Goal: Contribute content: Add original content to the website for others to see

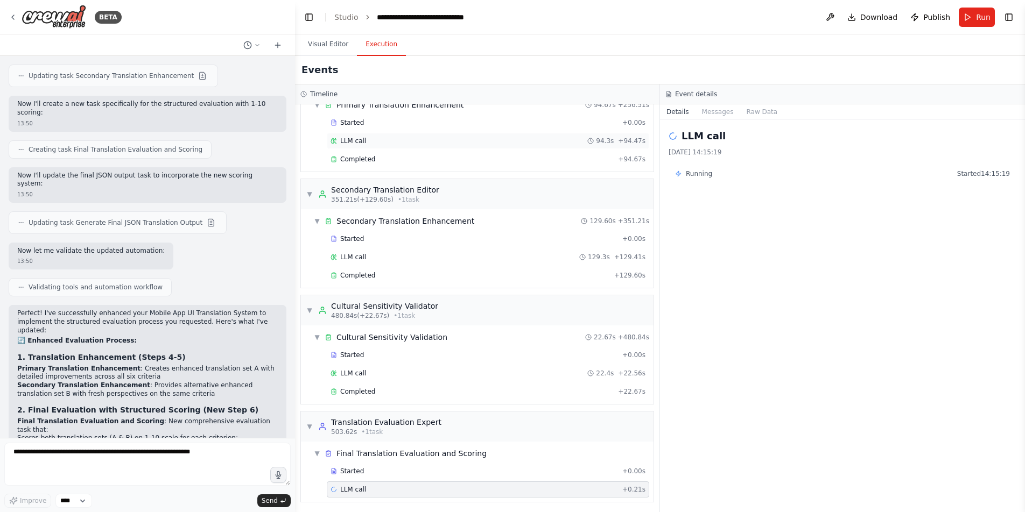
scroll to position [551, 0]
click at [981, 168] on div "Running Started 14:15:19" at bounding box center [842, 173] width 348 height 17
click at [968, 16] on button "Run" at bounding box center [976, 17] width 36 height 19
click at [316, 50] on button "Visual Editor" at bounding box center [328, 44] width 58 height 23
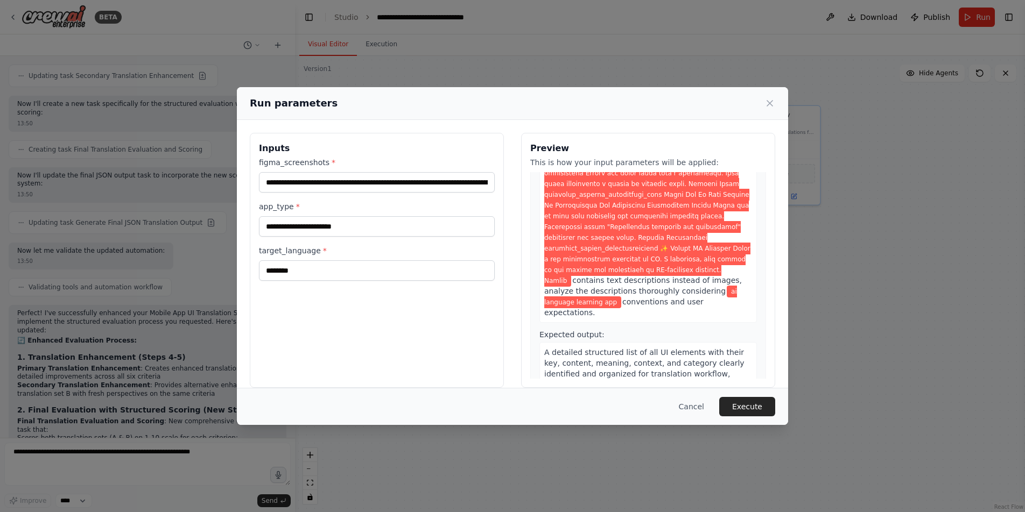
scroll to position [969, 0]
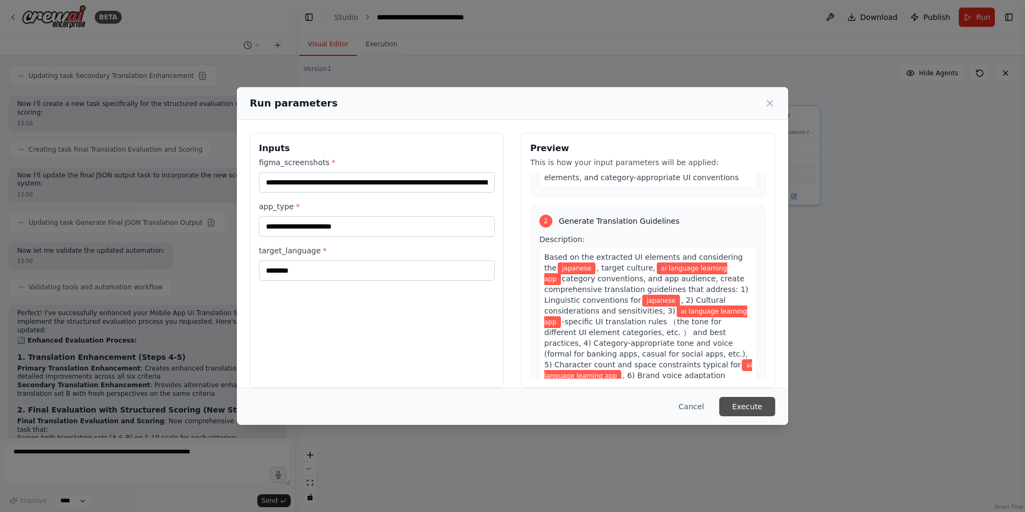
click at [753, 410] on button "Execute" at bounding box center [747, 406] width 56 height 19
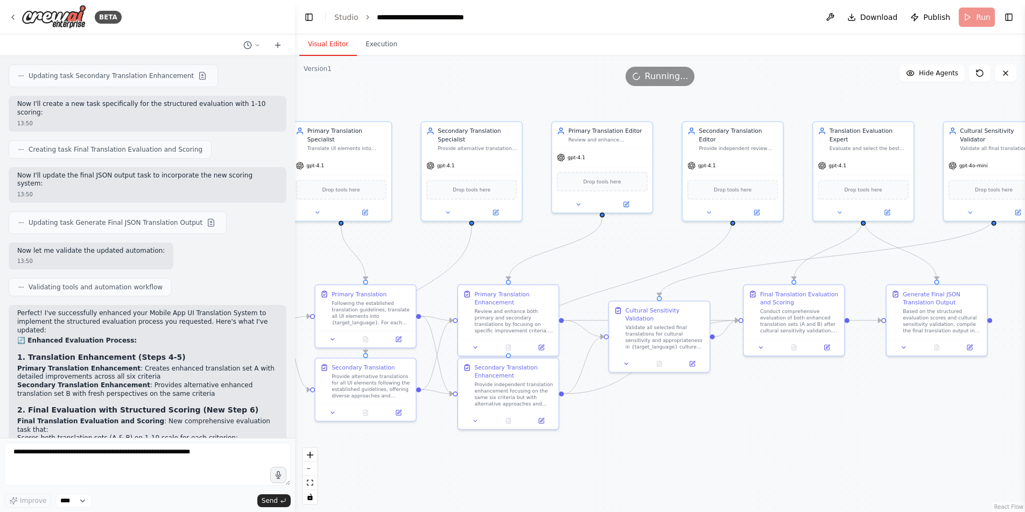
drag, startPoint x: 673, startPoint y: 416, endPoint x: 997, endPoint y: 443, distance: 325.6
click at [997, 443] on div ".deletable-edge-delete-btn { width: 20px; height: 20px; border: 0px solid #ffff…" at bounding box center [660, 284] width 730 height 456
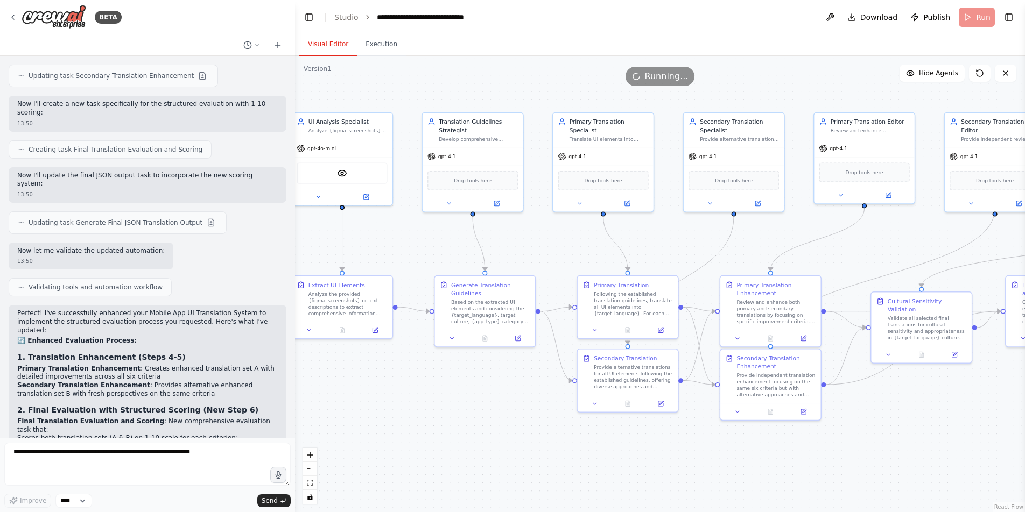
drag, startPoint x: 721, startPoint y: 460, endPoint x: 1004, endPoint y: 445, distance: 283.5
click at [1012, 445] on div ".deletable-edge-delete-btn { width: 20px; height: 20px; border: 0px solid #ffff…" at bounding box center [660, 284] width 730 height 456
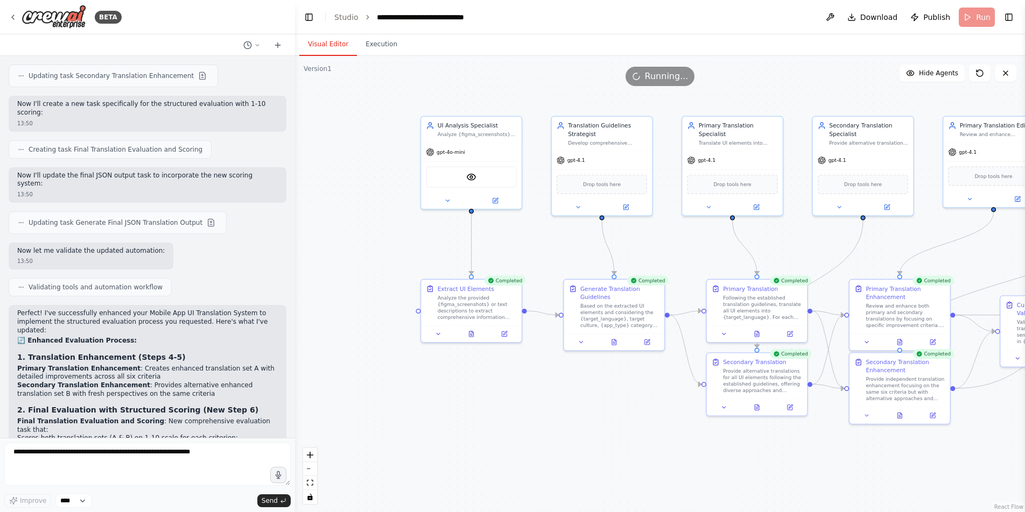
drag, startPoint x: 644, startPoint y: 437, endPoint x: 628, endPoint y: 436, distance: 15.6
click at [628, 436] on div ".deletable-edge-delete-btn { width: 20px; height: 20px; border: 0px solid #ffff…" at bounding box center [660, 284] width 730 height 456
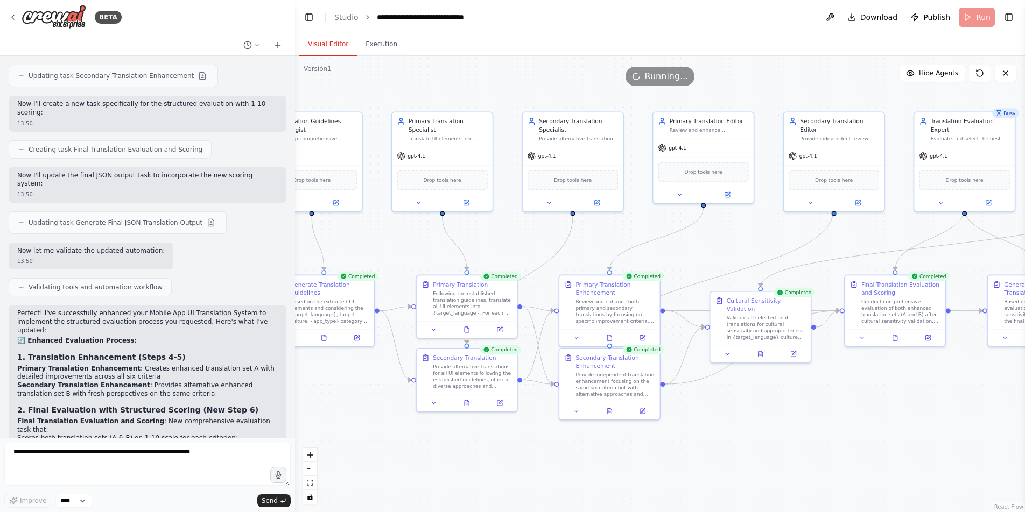
drag, startPoint x: 618, startPoint y: 439, endPoint x: 356, endPoint y: 438, distance: 261.5
click at [341, 435] on div ".deletable-edge-delete-btn { width: 20px; height: 20px; border: 0px solid #ffff…" at bounding box center [660, 284] width 730 height 456
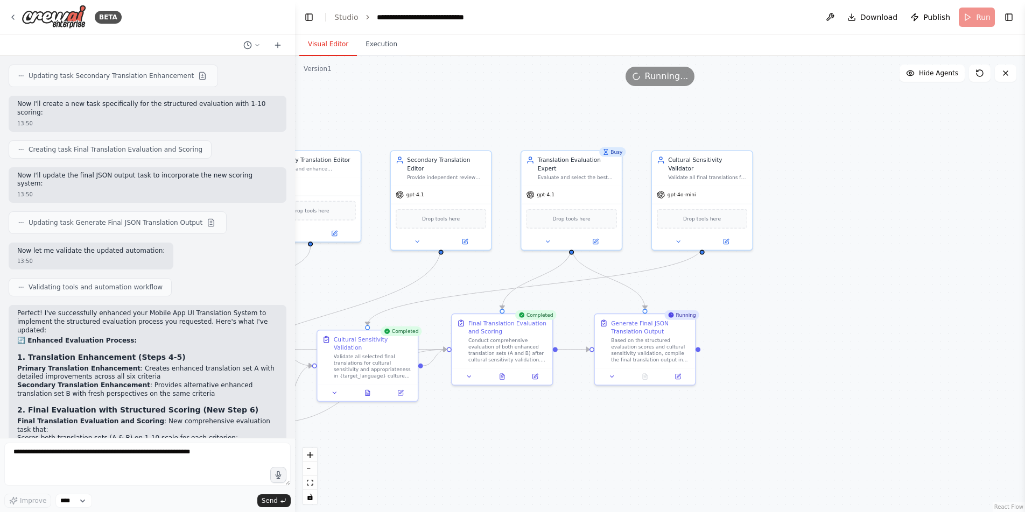
drag, startPoint x: 799, startPoint y: 446, endPoint x: 408, endPoint y: 485, distance: 392.6
click at [408, 485] on div ".deletable-edge-delete-btn { width: 20px; height: 20px; border: 0px solid #ffff…" at bounding box center [660, 284] width 730 height 456
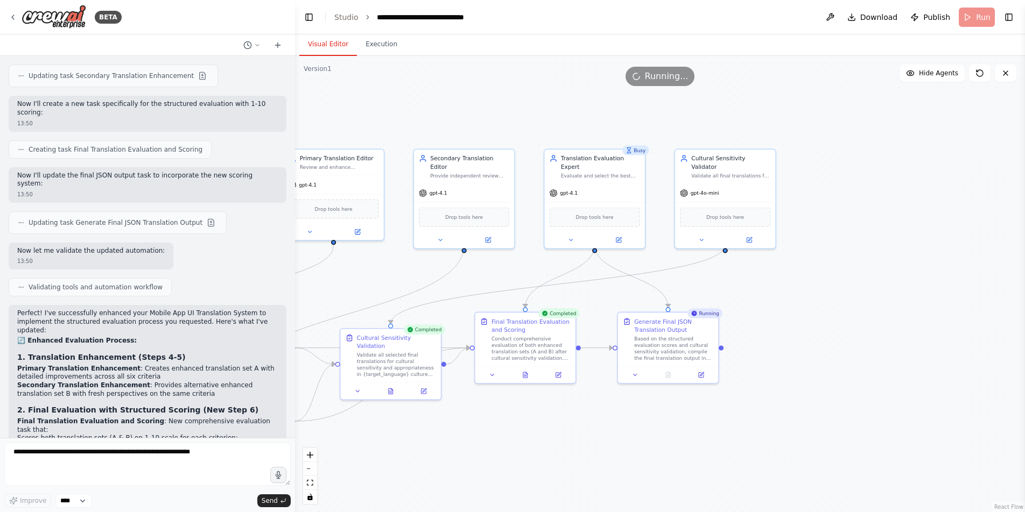
drag, startPoint x: 411, startPoint y: 478, endPoint x: 450, endPoint y: 475, distance: 39.5
click at [450, 475] on div ".deletable-edge-delete-btn { width: 20px; height: 20px; border: 0px solid #ffff…" at bounding box center [660, 284] width 730 height 456
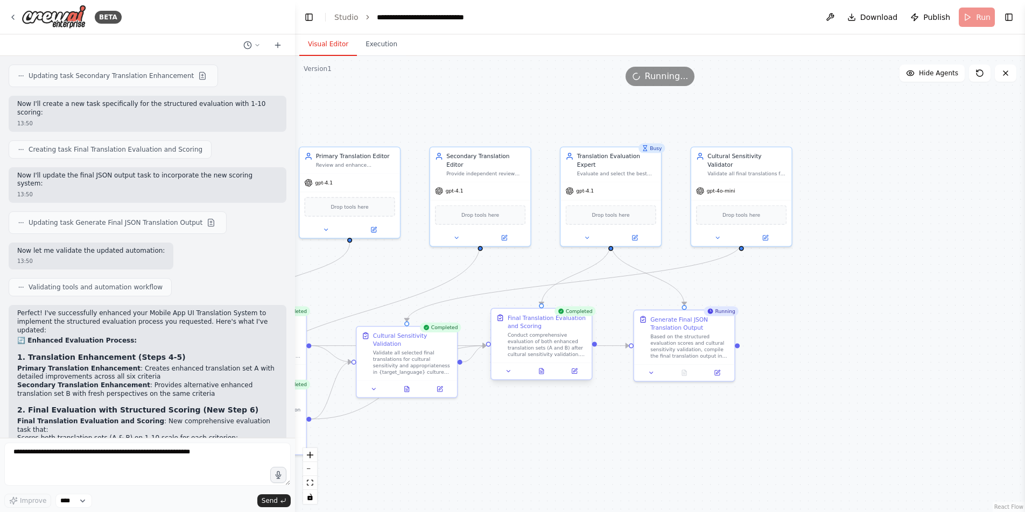
click at [543, 381] on div "Completed Final Translation Evaluation and Scoring Conduct comprehensive evalua…" at bounding box center [541, 346] width 102 height 72
click at [543, 377] on div at bounding box center [541, 371] width 100 height 17
click at [542, 373] on icon at bounding box center [541, 373] width 2 height 0
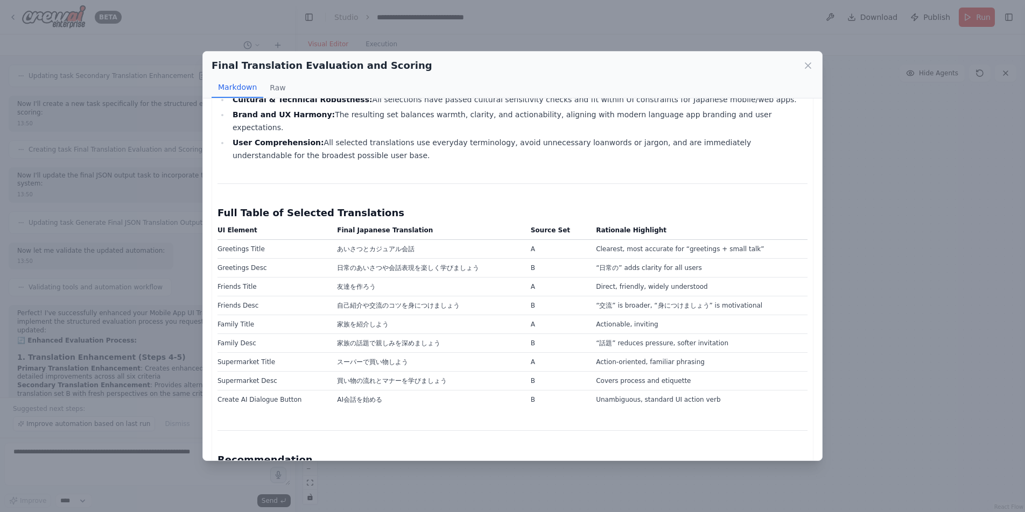
scroll to position [3413, 0]
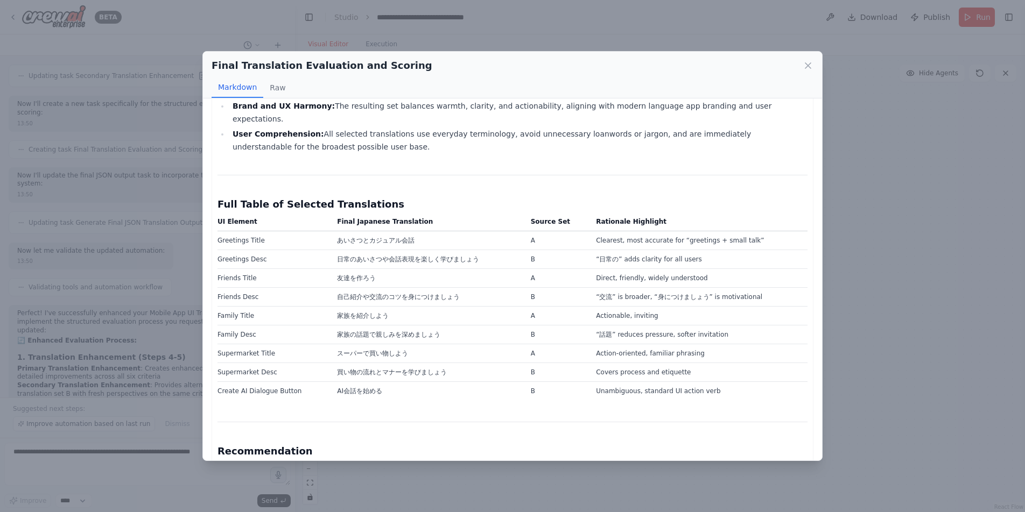
click at [874, 342] on div "Final Translation Evaluation and Scoring Markdown Raw Comprehensive Evaluation …" at bounding box center [512, 256] width 1025 height 512
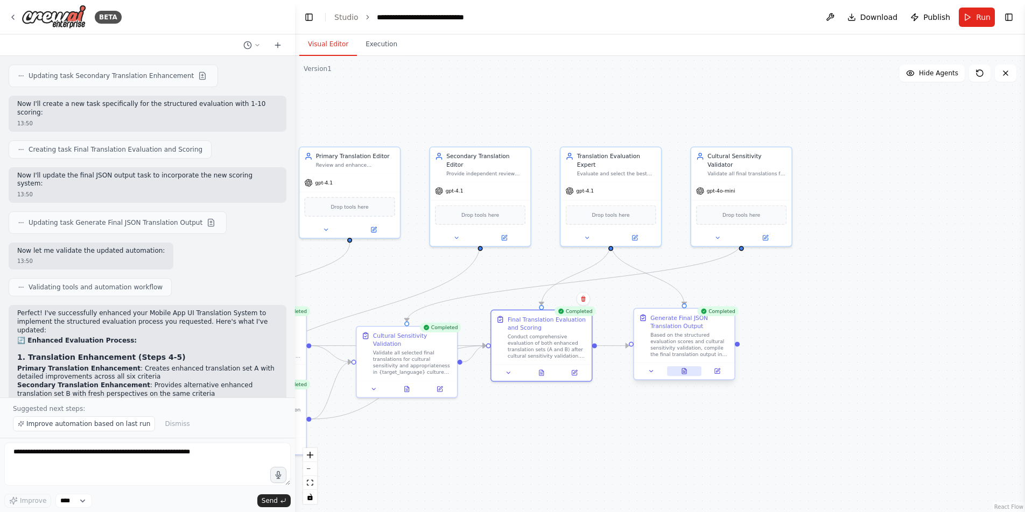
click at [681, 373] on icon at bounding box center [684, 371] width 6 height 6
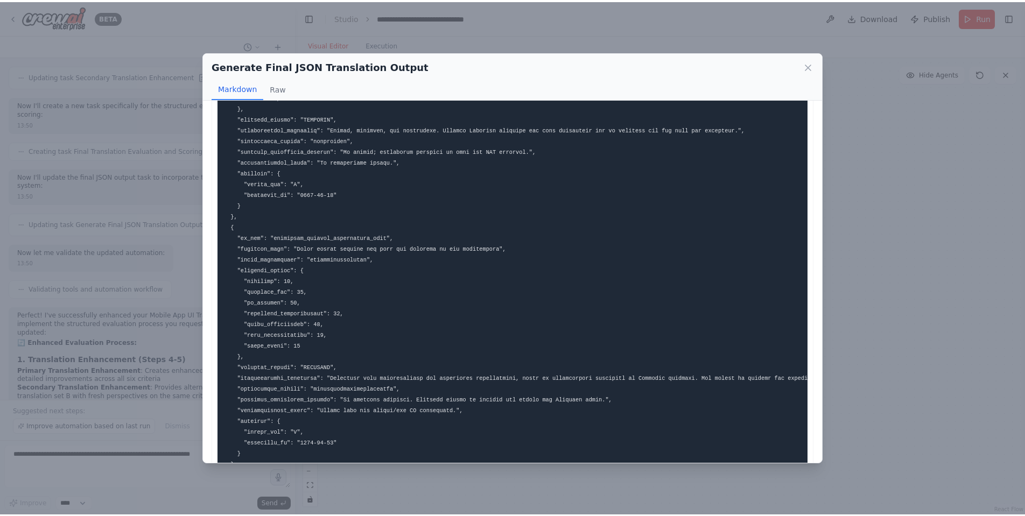
scroll to position [1624, 0]
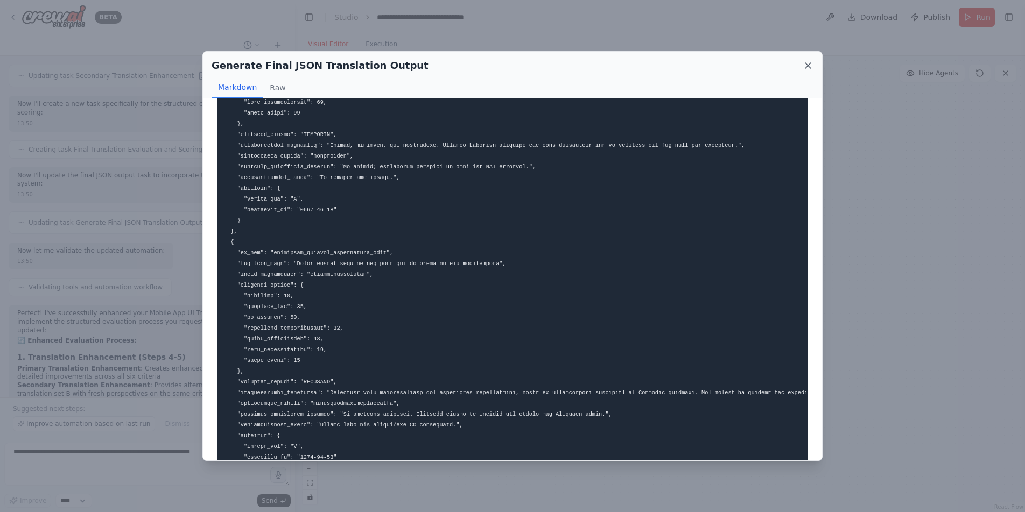
click at [809, 61] on icon at bounding box center [807, 65] width 11 height 11
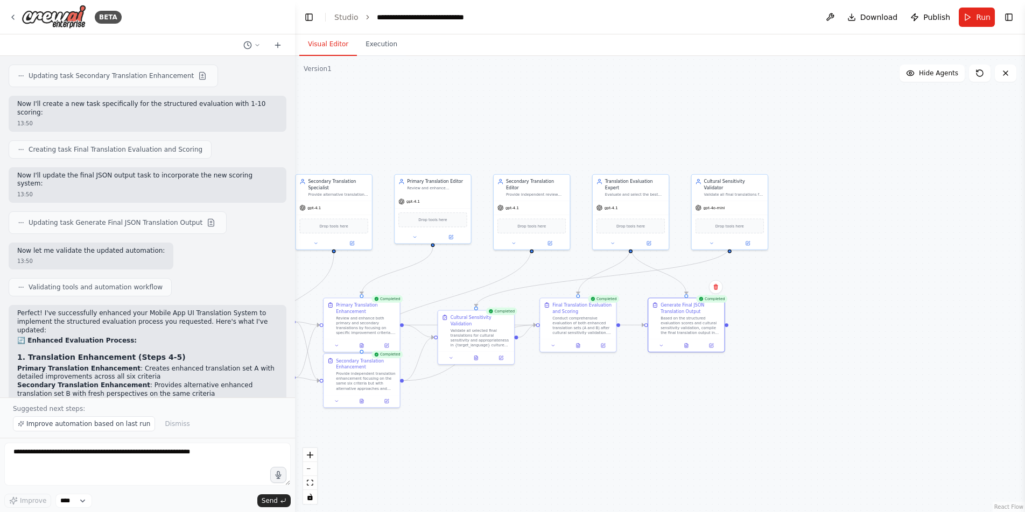
click at [562, 449] on div ".deletable-edge-delete-btn { width: 20px; height: 20px; border: 0px solid #ffff…" at bounding box center [660, 284] width 730 height 456
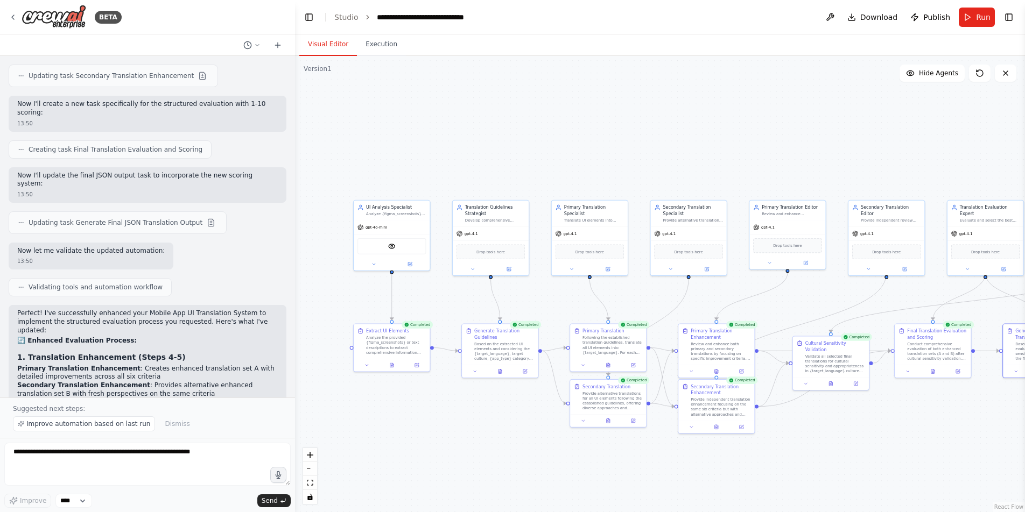
drag, startPoint x: 432, startPoint y: 400, endPoint x: 794, endPoint y: 428, distance: 363.2
click at [794, 428] on div ".deletable-edge-delete-btn { width: 20px; height: 20px; border: 0px solid #ffff…" at bounding box center [660, 284] width 730 height 456
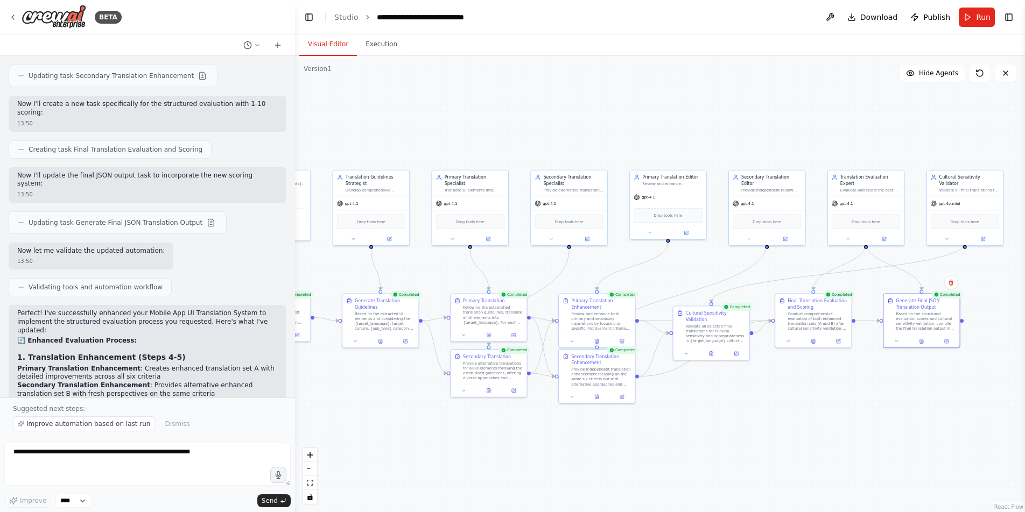
drag, startPoint x: 577, startPoint y: 455, endPoint x: 509, endPoint y: 409, distance: 82.2
click at [461, 421] on div ".deletable-edge-delete-btn { width: 20px; height: 20px; border: 0px solid #ffff…" at bounding box center [660, 284] width 730 height 456
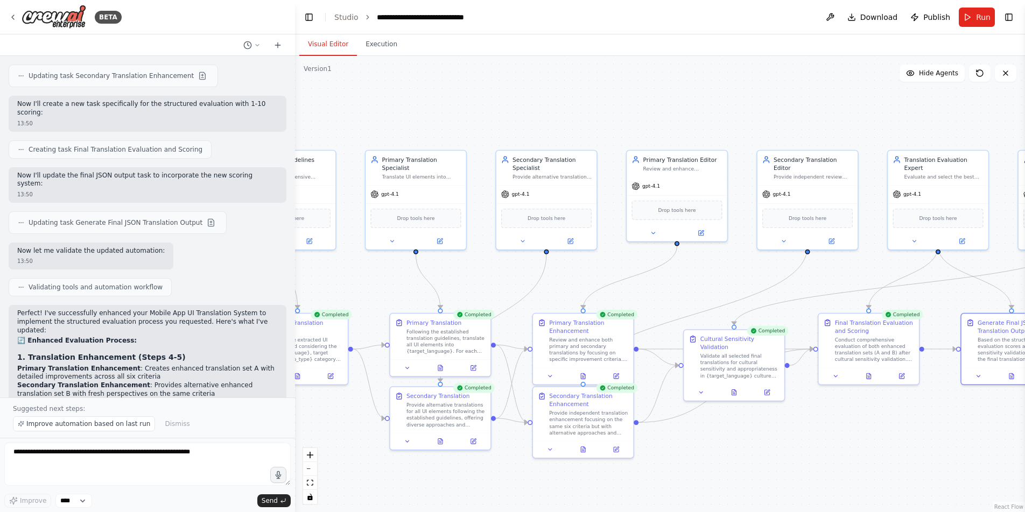
drag, startPoint x: 366, startPoint y: 420, endPoint x: 373, endPoint y: 419, distance: 7.2
click at [366, 421] on div ".deletable-edge-delete-btn { width: 20px; height: 20px; border: 0px solid #ffff…" at bounding box center [660, 284] width 730 height 456
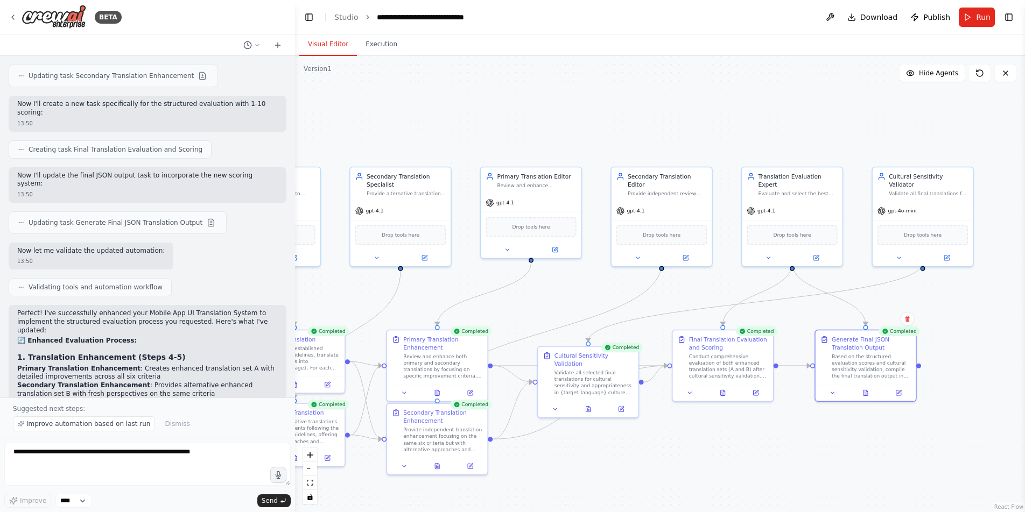
drag, startPoint x: 840, startPoint y: 88, endPoint x: 678, endPoint y: 102, distance: 162.6
click at [678, 103] on div ".deletable-edge-delete-btn { width: 20px; height: 20px; border: 0px solid #ffff…" at bounding box center [660, 284] width 730 height 456
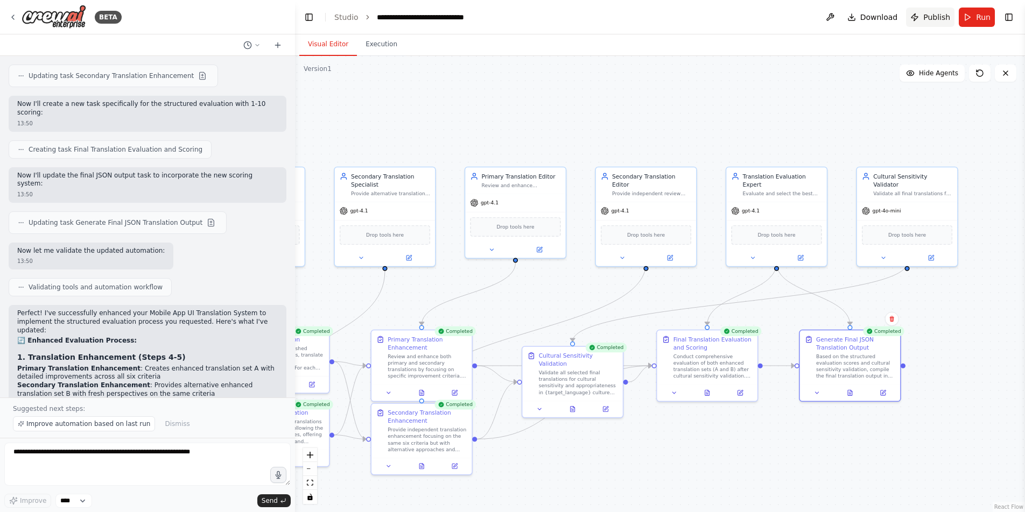
click at [917, 14] on button "Publish" at bounding box center [930, 17] width 48 height 19
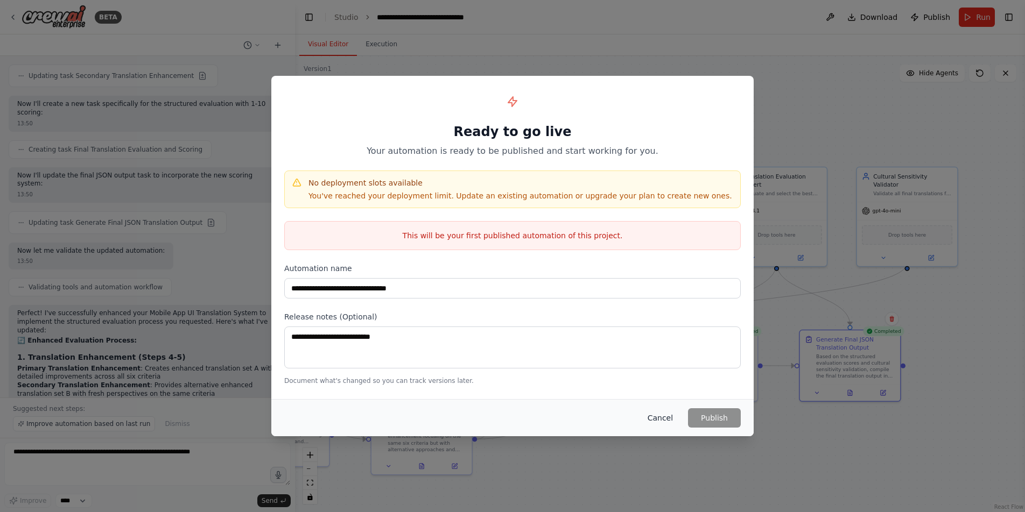
click at [664, 420] on button "Cancel" at bounding box center [660, 417] width 43 height 19
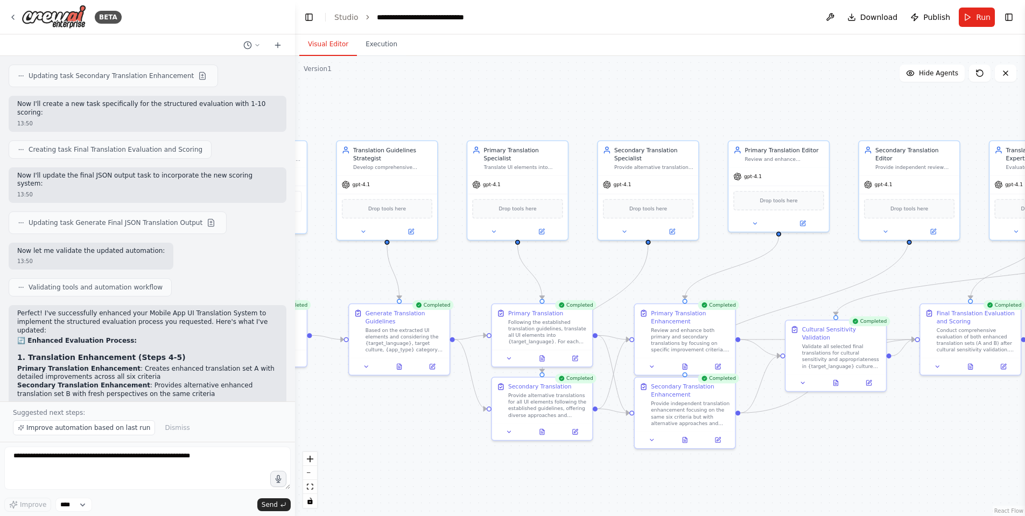
drag, startPoint x: 704, startPoint y: 495, endPoint x: 930, endPoint y: 469, distance: 227.4
click at [930, 469] on div ".deletable-edge-delete-btn { width: 20px; height: 20px; border: 0px solid #ffff…" at bounding box center [660, 286] width 730 height 460
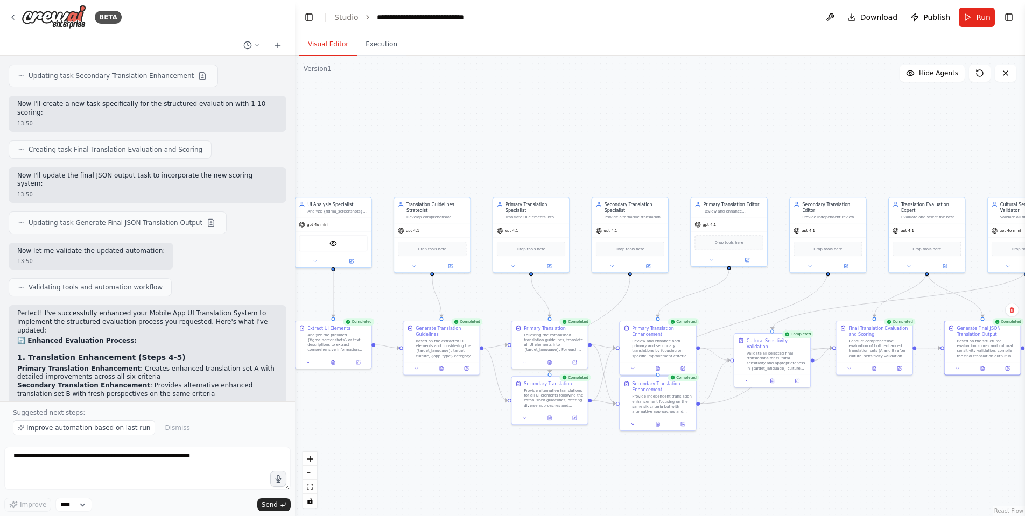
drag, startPoint x: 881, startPoint y: 469, endPoint x: 819, endPoint y: 453, distance: 65.0
click at [819, 453] on div ".deletable-edge-delete-btn { width: 20px; height: 20px; border: 0px solid #ffff…" at bounding box center [660, 286] width 730 height 460
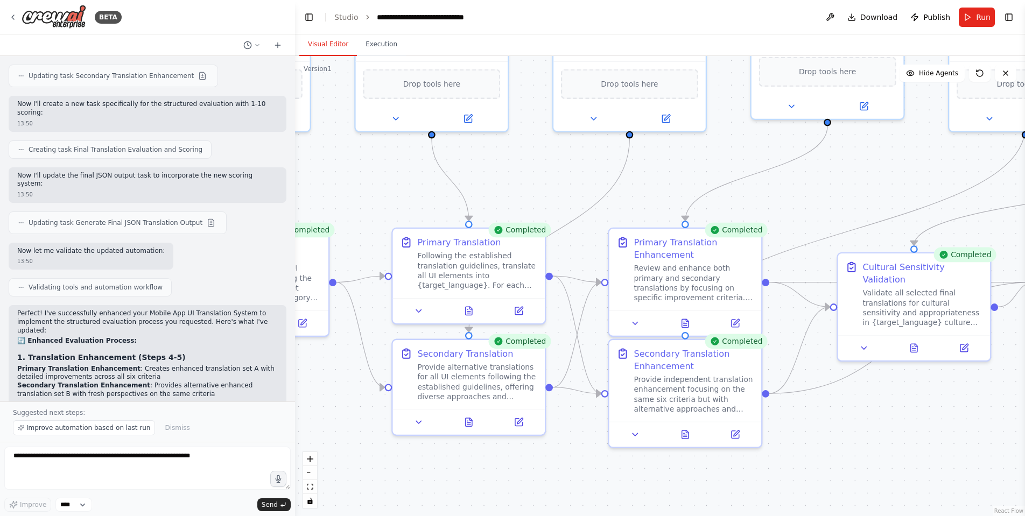
drag, startPoint x: 785, startPoint y: 431, endPoint x: 981, endPoint y: 475, distance: 200.8
click at [981, 475] on div ".deletable-edge-delete-btn { width: 20px; height: 20px; border: 0px solid #ffff…" at bounding box center [660, 286] width 730 height 460
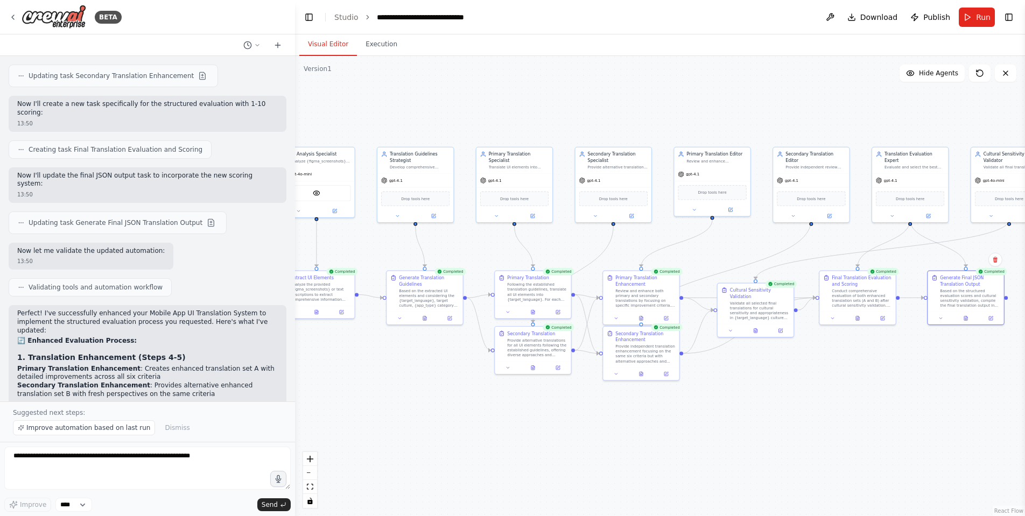
drag, startPoint x: 920, startPoint y: 461, endPoint x: 750, endPoint y: 387, distance: 185.1
click at [751, 387] on div ".deletable-edge-delete-btn { width: 20px; height: 20px; border: 0px solid #ffff…" at bounding box center [660, 286] width 730 height 460
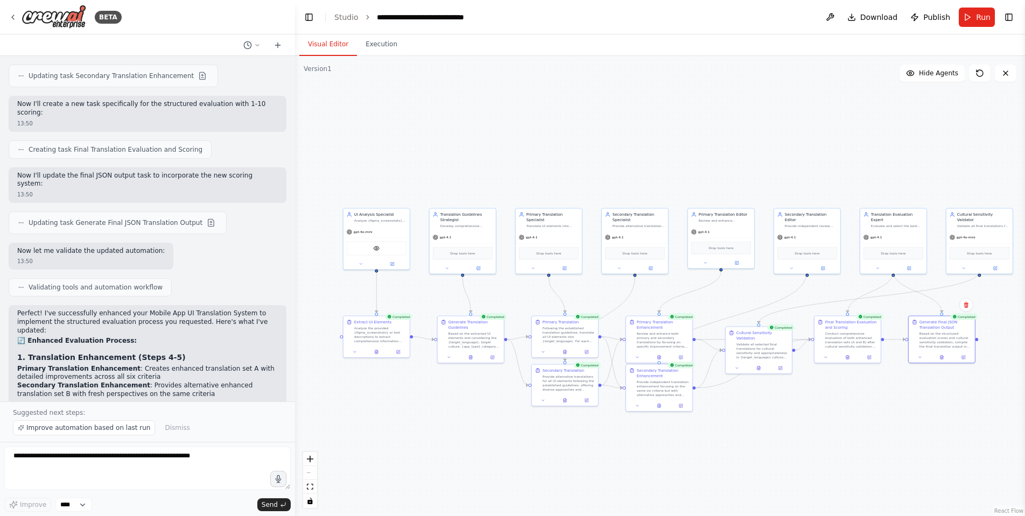
drag, startPoint x: 768, startPoint y: 415, endPoint x: 772, endPoint y: 426, distance: 11.4
click at [772, 426] on div ".deletable-edge-delete-btn { width: 20px; height: 20px; border: 0px solid #ffff…" at bounding box center [660, 286] width 730 height 460
drag, startPoint x: 773, startPoint y: 410, endPoint x: 765, endPoint y: 403, distance: 11.1
click at [773, 411] on div ".deletable-edge-delete-btn { width: 20px; height: 20px; border: 0px solid #ffff…" at bounding box center [660, 286] width 730 height 460
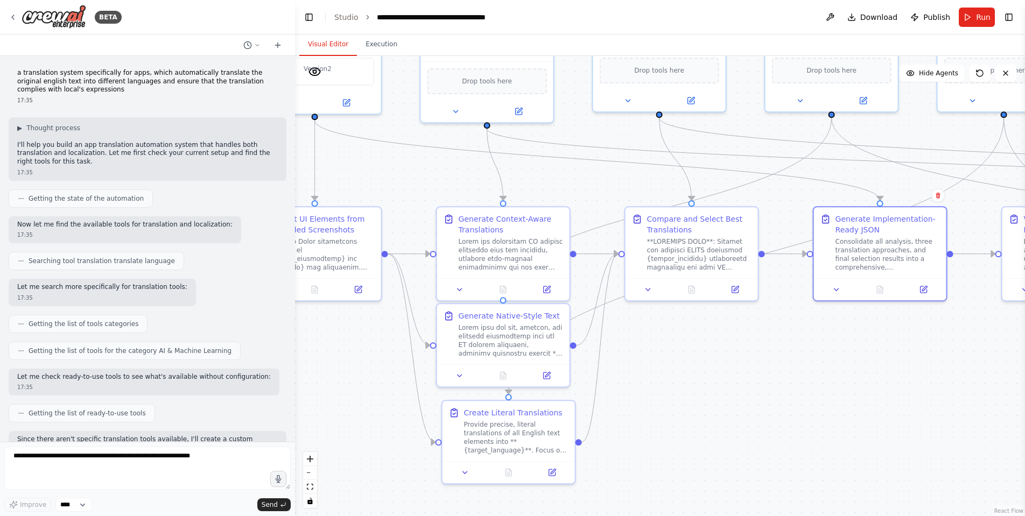
scroll to position [2368, 0]
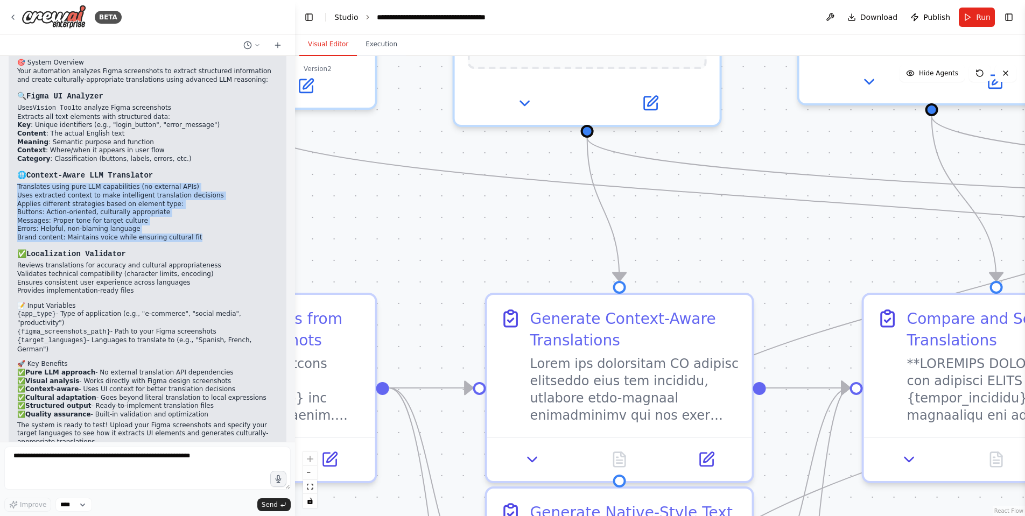
click at [349, 18] on link "Studio" at bounding box center [346, 17] width 24 height 9
